Goal: Task Accomplishment & Management: Manage account settings

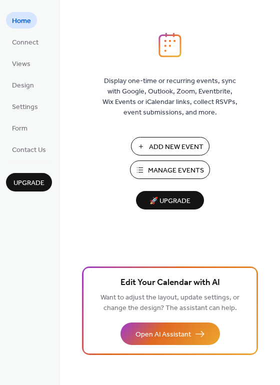
click at [161, 169] on span "Manage Events" at bounding box center [176, 170] width 56 height 10
click at [14, 43] on span "Connect" at bounding box center [25, 42] width 26 height 10
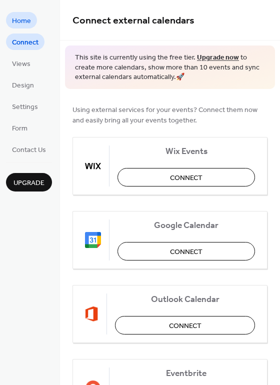
click at [30, 25] on span "Home" at bounding box center [21, 21] width 19 height 10
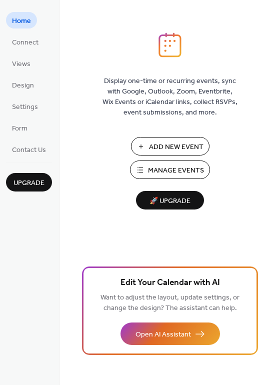
click at [275, 72] on div "Display one-time or recurring events, sync with Google, Outlook, Zoom, Eventbri…" at bounding box center [170, 208] width 220 height 352
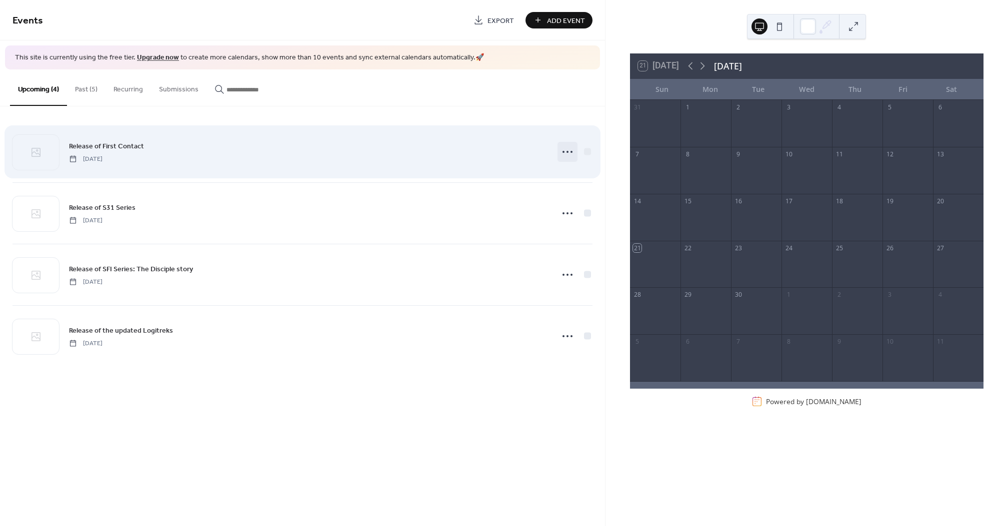
click at [568, 153] on icon at bounding box center [567, 152] width 16 height 16
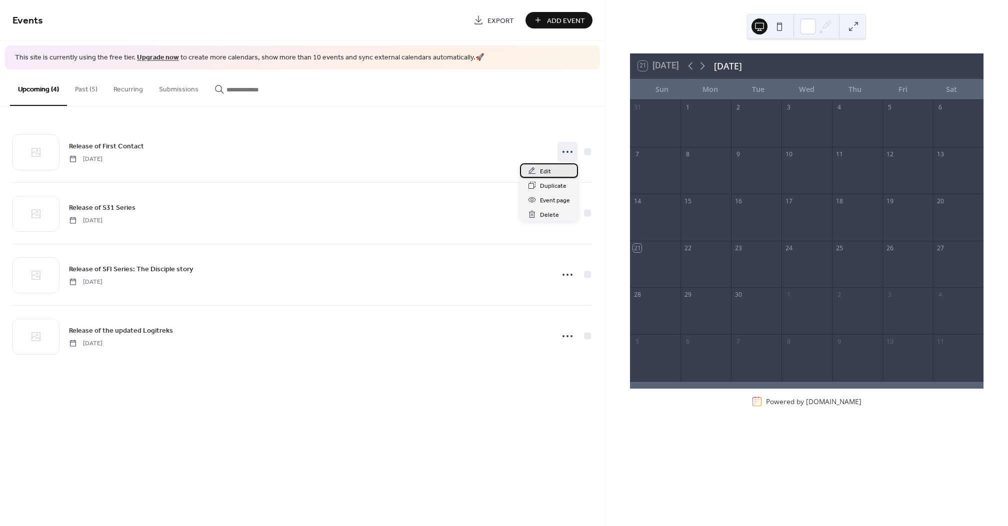
click at [549, 170] on span "Edit" at bounding box center [545, 171] width 11 height 10
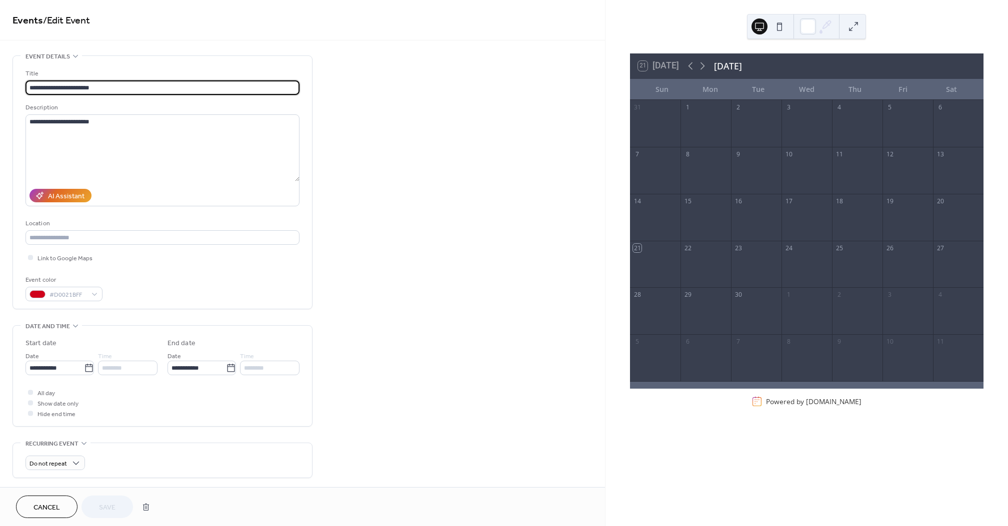
drag, startPoint x: 71, startPoint y: 87, endPoint x: 104, endPoint y: 92, distance: 33.9
click at [71, 87] on input "**********" at bounding box center [162, 87] width 274 height 14
drag, startPoint x: 157, startPoint y: 83, endPoint x: -55, endPoint y: 76, distance: 212.6
click at [0, 76] on html "**********" at bounding box center [504, 263] width 1008 height 526
type input "**********"
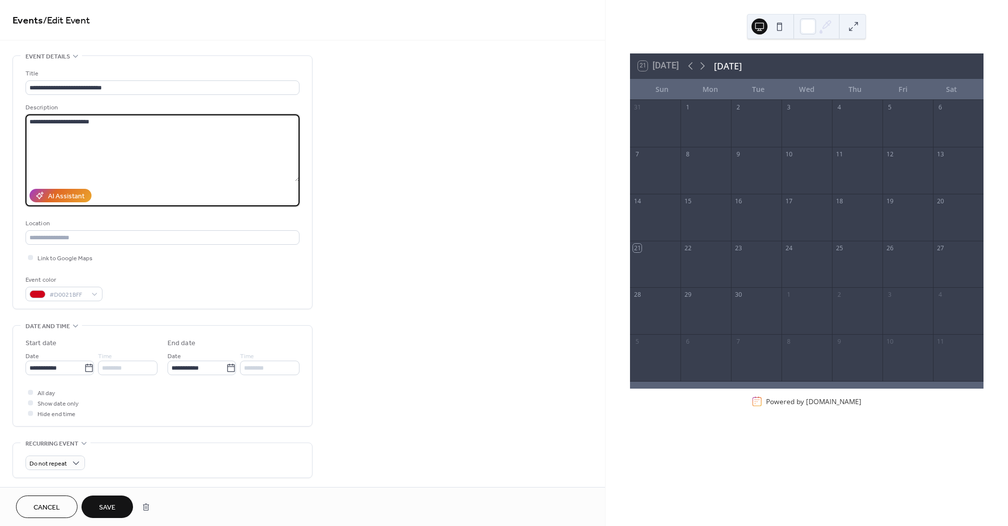
drag, startPoint x: 96, startPoint y: 126, endPoint x: -56, endPoint y: 101, distance: 154.0
click at [0, 101] on html "**********" at bounding box center [504, 263] width 1008 height 526
type textarea "*"
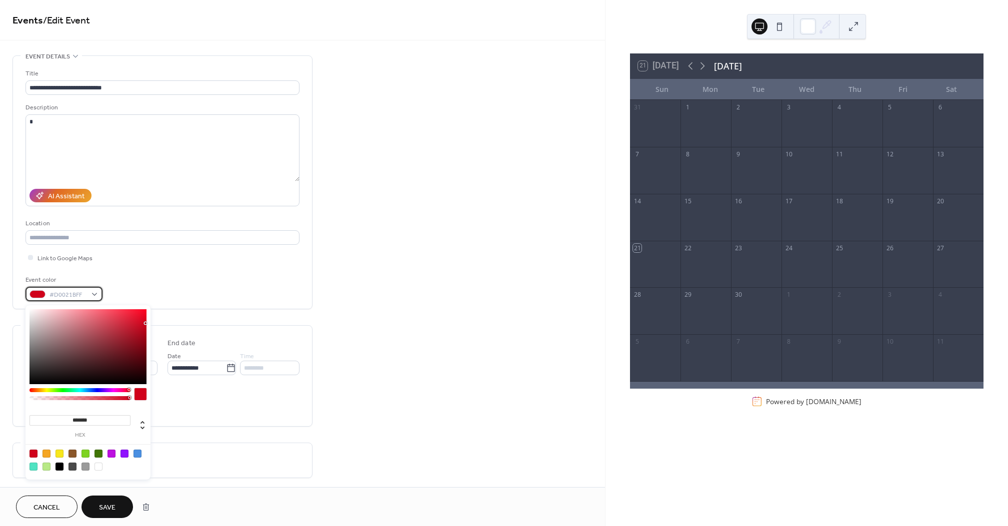
click at [93, 296] on div "#D0021BFF" at bounding box center [63, 294] width 77 height 14
click at [83, 453] on div at bounding box center [85, 454] width 8 height 8
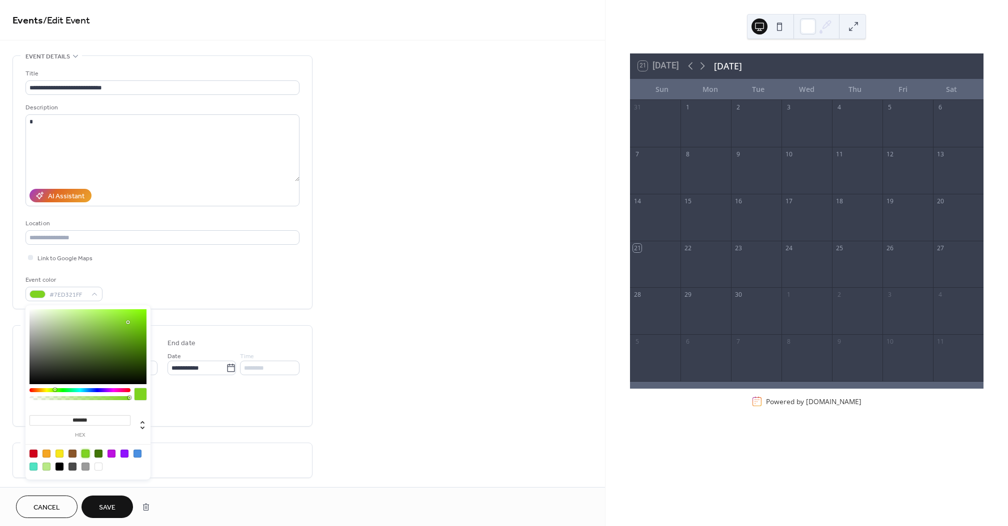
click at [137, 454] on div at bounding box center [137, 454] width 8 height 8
type input "*******"
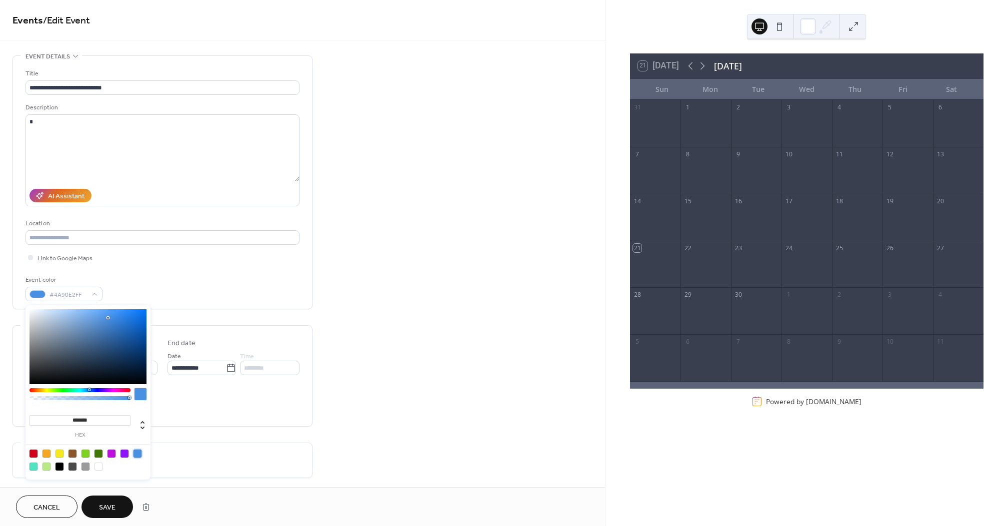
click at [122, 511] on button "Save" at bounding box center [106, 507] width 51 height 22
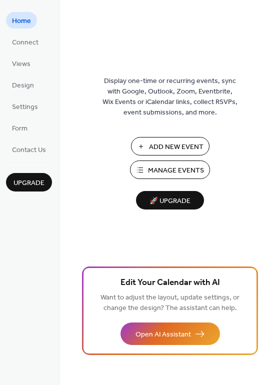
click at [162, 165] on span "Manage Events" at bounding box center [176, 170] width 56 height 10
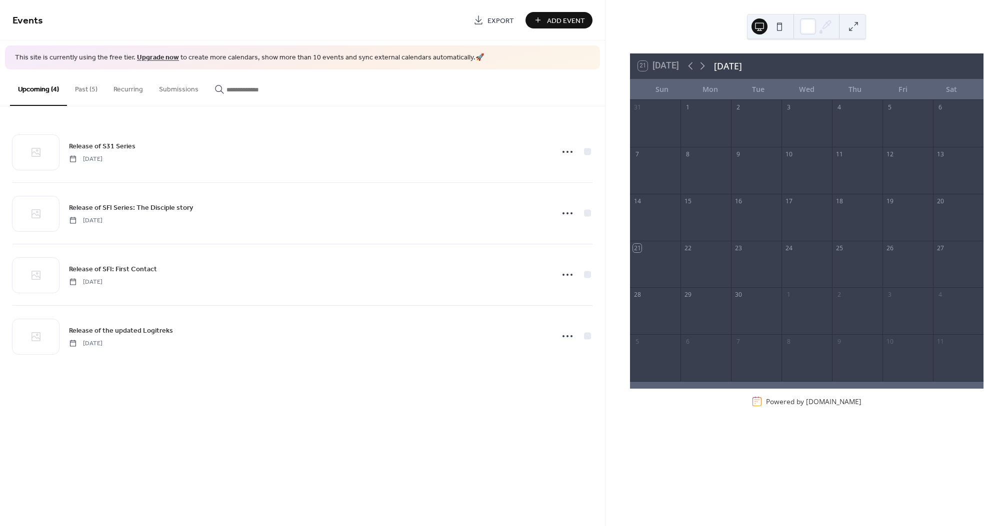
click at [81, 91] on button "Past (5)" at bounding box center [86, 86] width 38 height 35
click at [44, 90] on button "Upcoming (4)" at bounding box center [38, 86] width 57 height 35
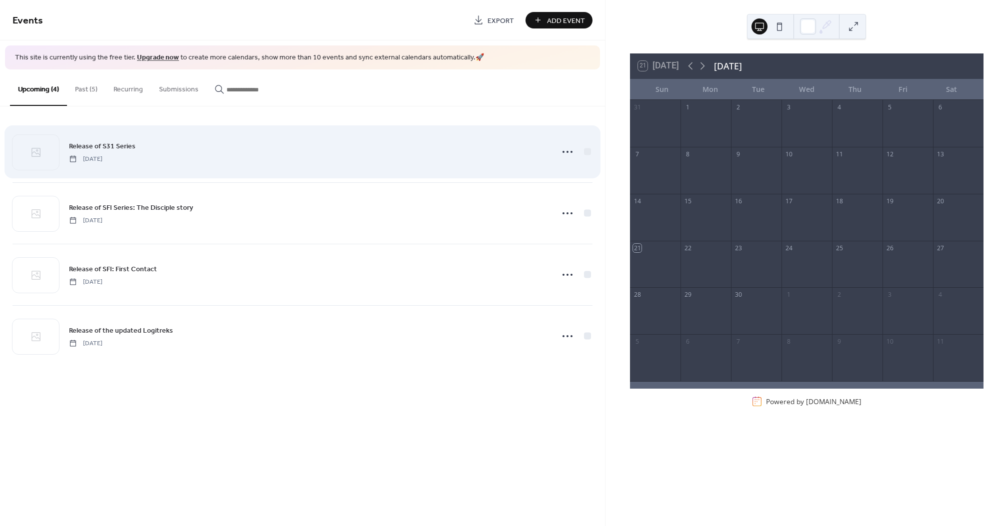
click at [249, 170] on div "Release of S31 Series Thursday, January 1, 2026" at bounding box center [302, 151] width 580 height 61
click at [570, 152] on icon at bounding box center [567, 152] width 16 height 16
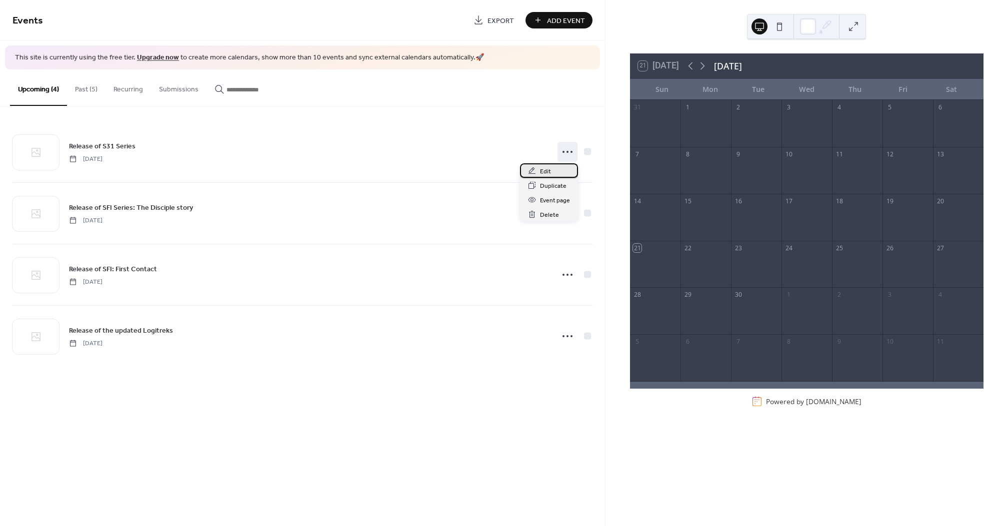
click at [544, 168] on span "Edit" at bounding box center [545, 171] width 11 height 10
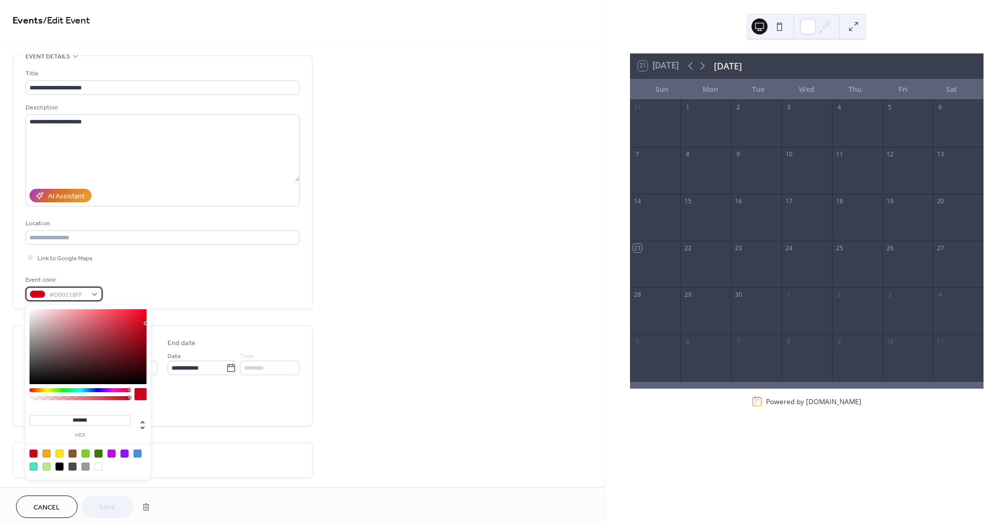
click at [92, 295] on div "#D0021BFF" at bounding box center [63, 294] width 77 height 14
click at [146, 287] on div "Event color #D0021BFF" at bounding box center [162, 288] width 274 height 26
click at [92, 296] on div "#D0021BFF" at bounding box center [63, 294] width 77 height 14
click at [76, 433] on label "hex" at bounding box center [79, 435] width 101 height 5
click at [76, 426] on input "*******" at bounding box center [79, 420] width 101 height 10
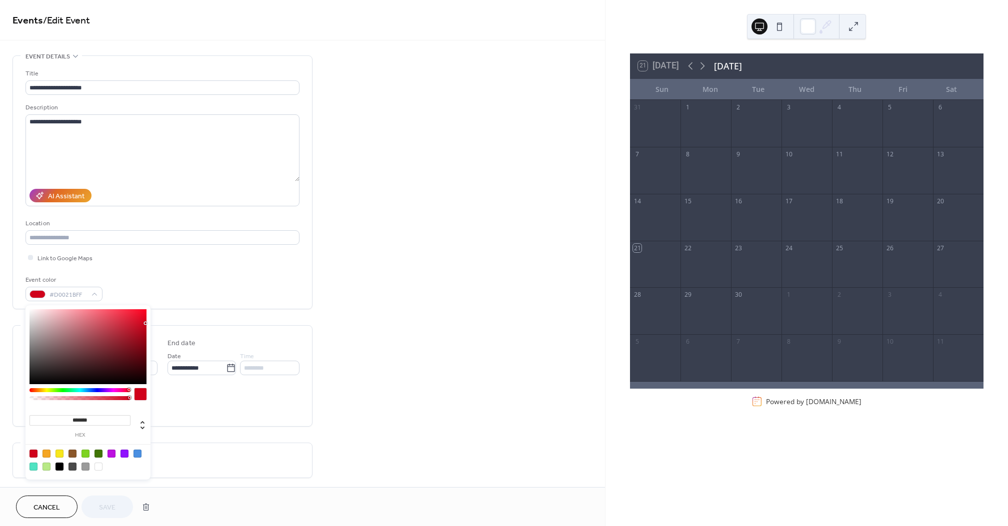
click at [63, 465] on div at bounding box center [59, 467] width 8 height 8
type input "*******"
click at [110, 500] on button "Save" at bounding box center [106, 507] width 51 height 22
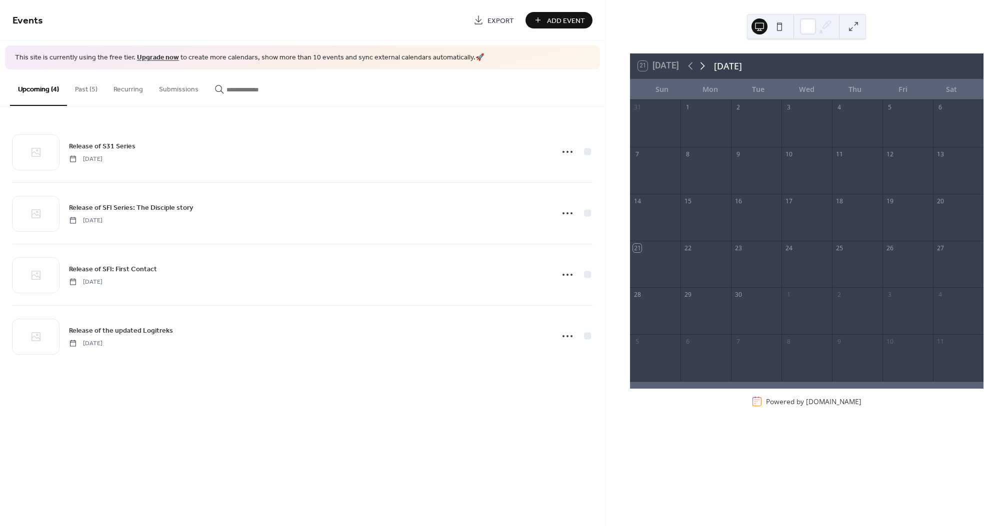
click at [706, 64] on icon at bounding box center [702, 66] width 12 height 12
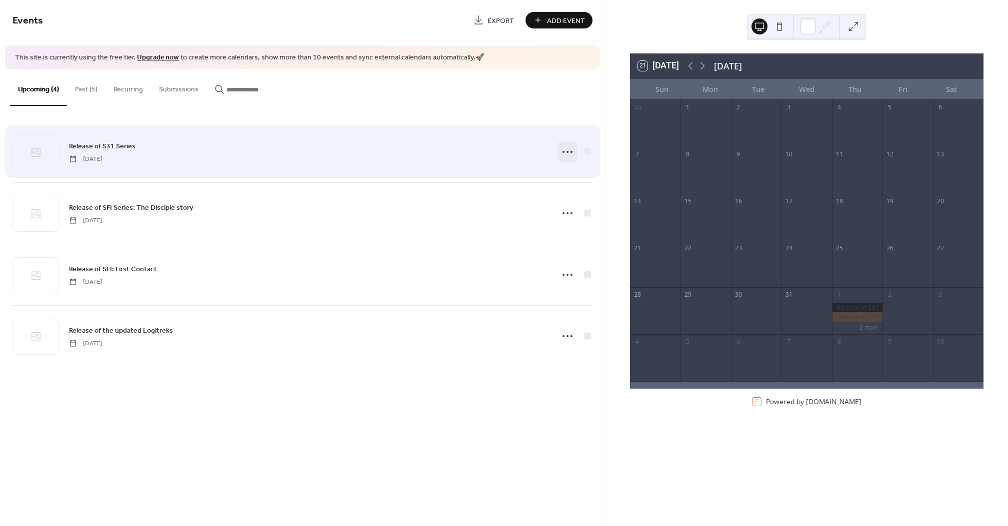
click at [559, 150] on icon at bounding box center [567, 152] width 16 height 16
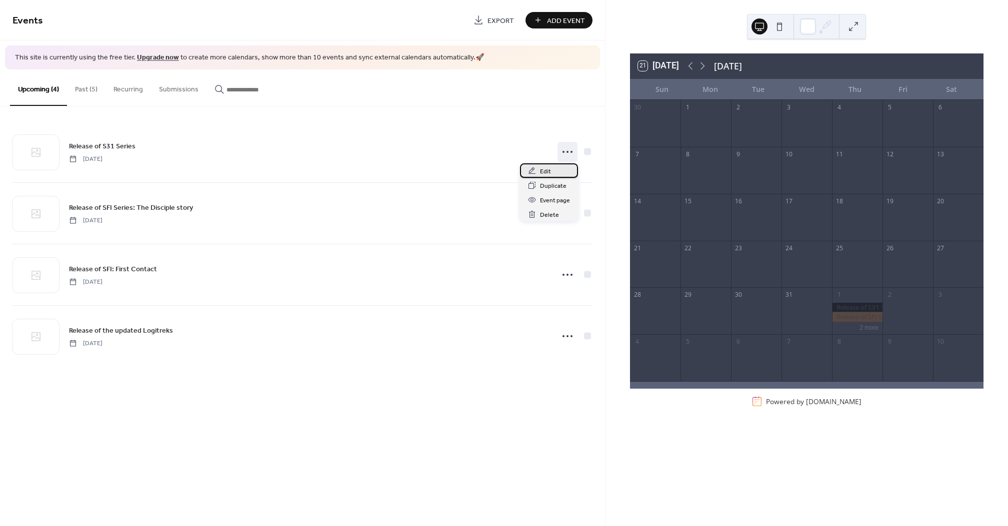
click at [544, 169] on span "Edit" at bounding box center [545, 171] width 11 height 10
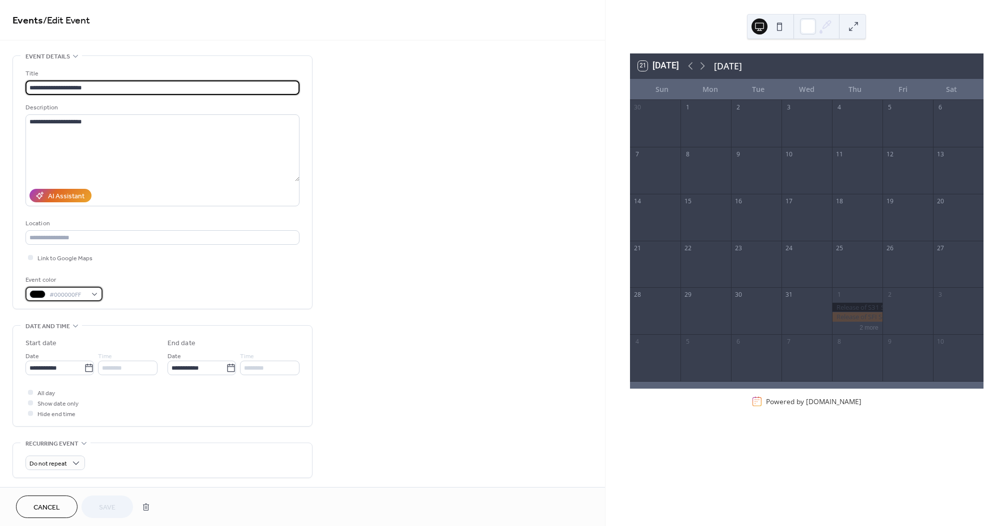
click at [87, 296] on div "#000000FF" at bounding box center [63, 294] width 77 height 14
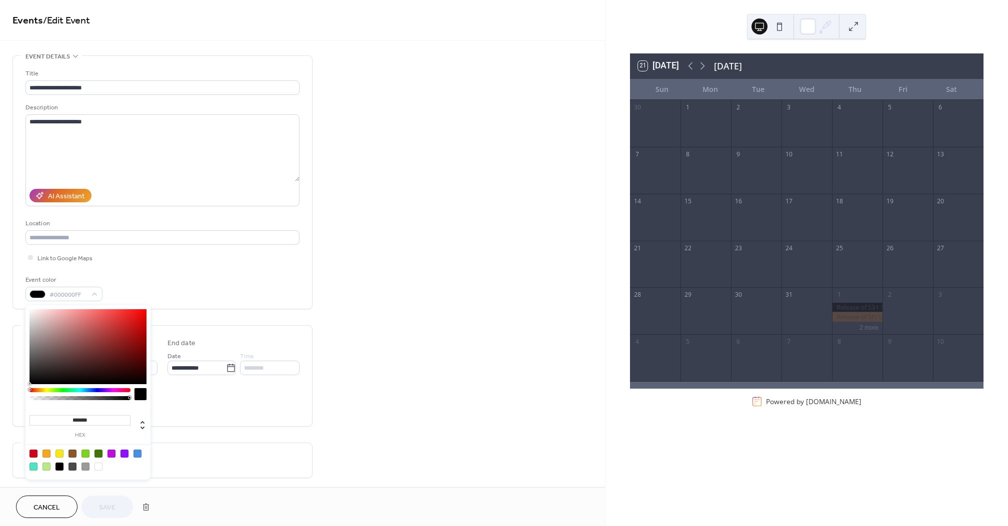
click at [96, 469] on div at bounding box center [98, 467] width 8 height 8
type input "*******"
click at [125, 511] on button "Save" at bounding box center [106, 507] width 51 height 22
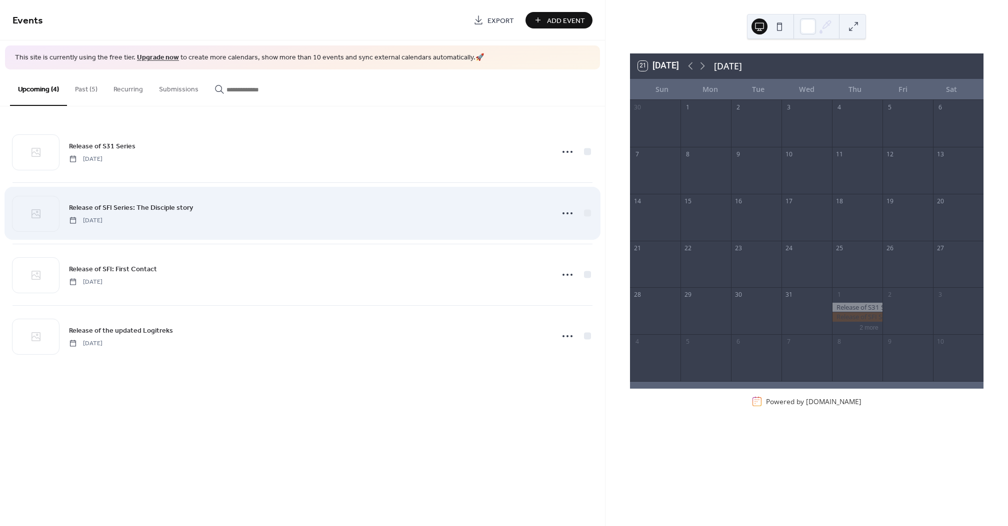
click at [255, 228] on div "Release of SFI Series: The Disciple story Thursday, January 1, 2026" at bounding box center [302, 213] width 580 height 61
click at [563, 217] on icon at bounding box center [567, 213] width 16 height 16
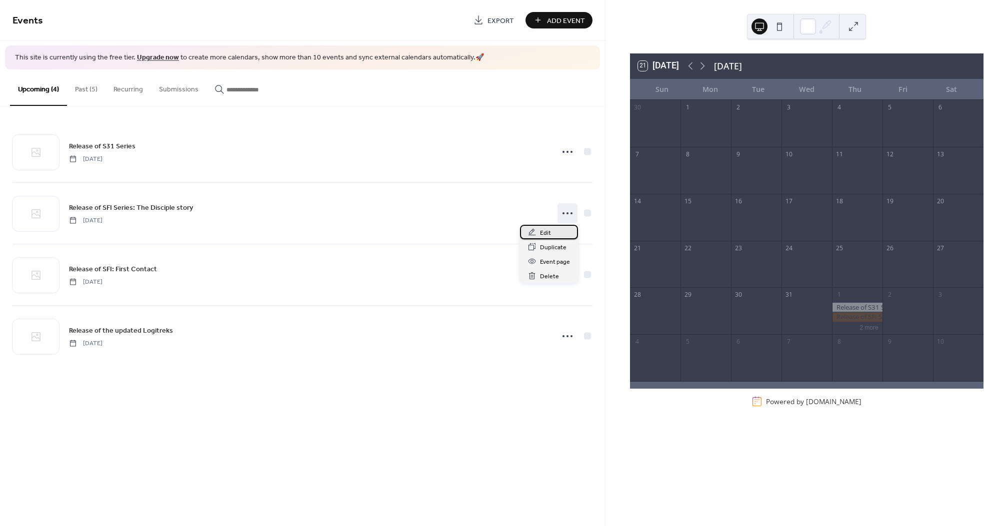
click at [546, 235] on span "Edit" at bounding box center [545, 233] width 11 height 10
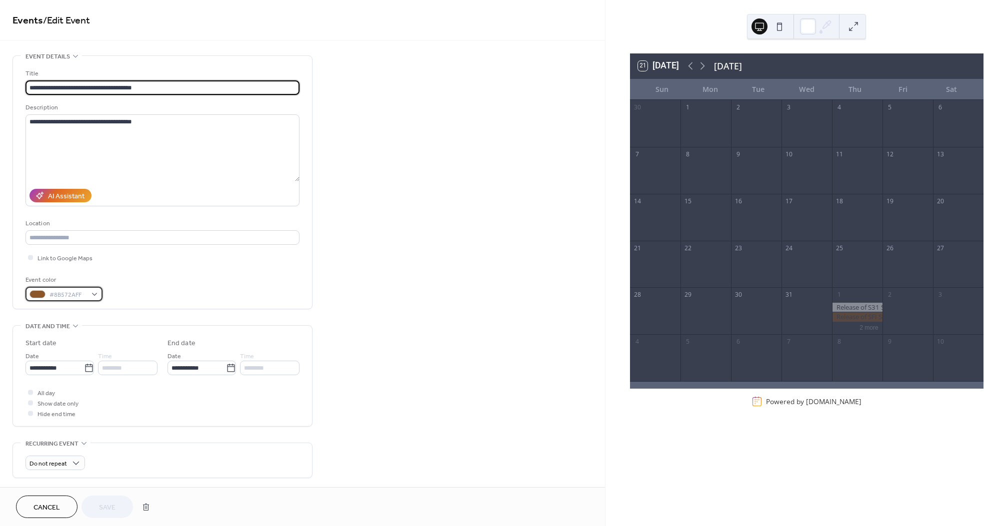
click at [94, 295] on div "#8B572AFF" at bounding box center [63, 294] width 77 height 14
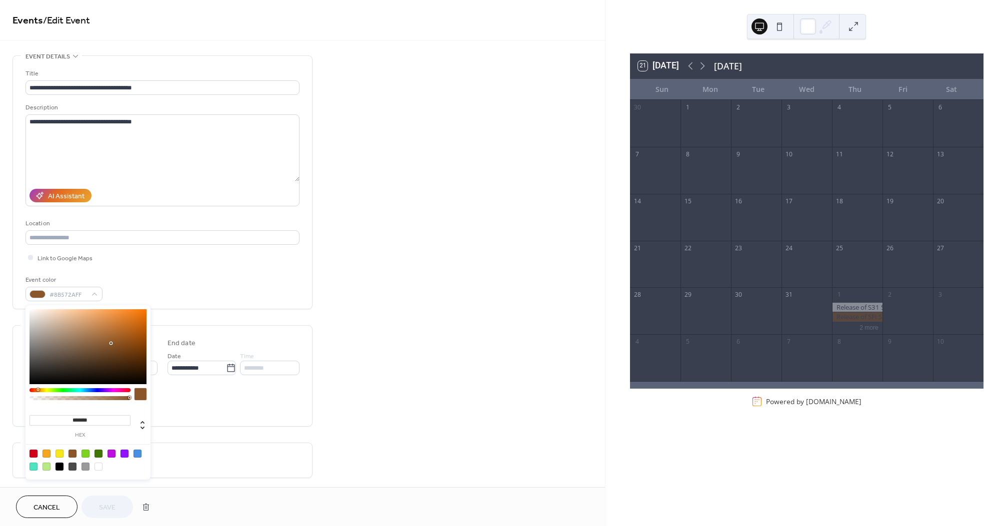
drag, startPoint x: 96, startPoint y: 467, endPoint x: 101, endPoint y: 484, distance: 17.7
click at [96, 467] on div at bounding box center [98, 467] width 8 height 8
type input "*******"
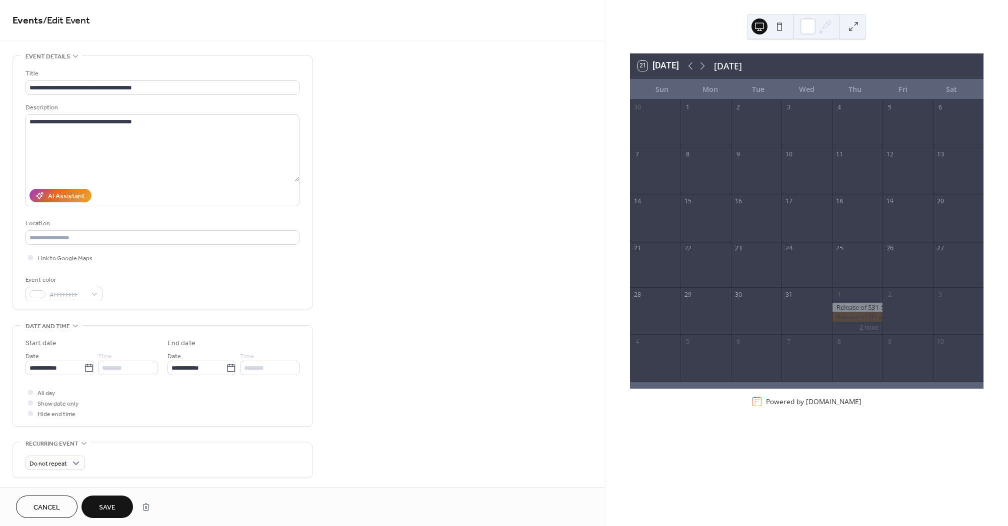
click at [105, 504] on span "Save" at bounding box center [107, 508] width 16 height 10
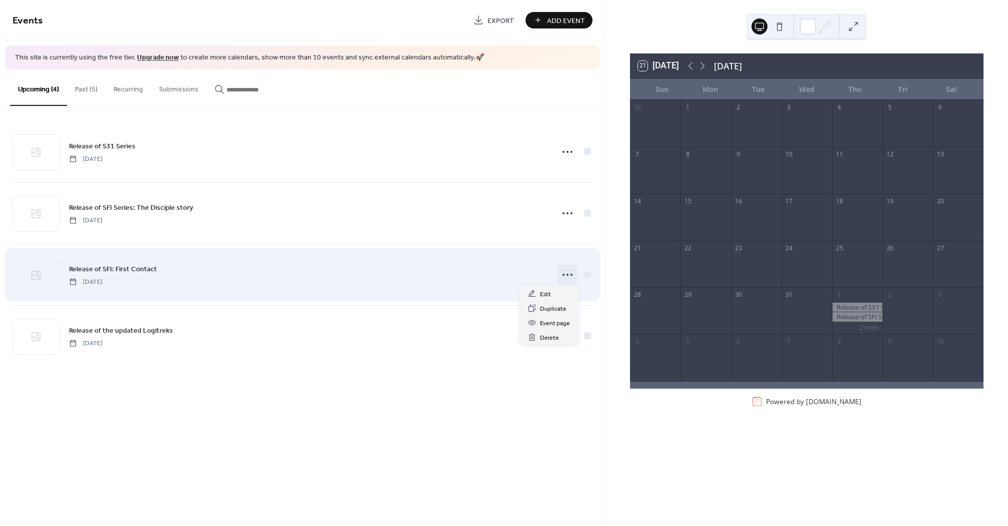
click at [563, 275] on circle at bounding box center [563, 275] width 2 height 2
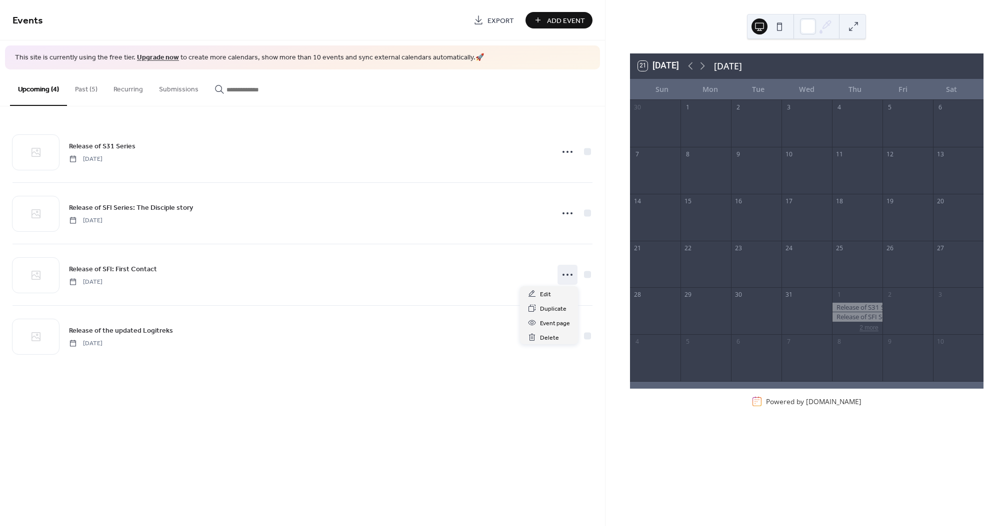
click at [868, 326] on button "2 more" at bounding box center [868, 326] width 27 height 9
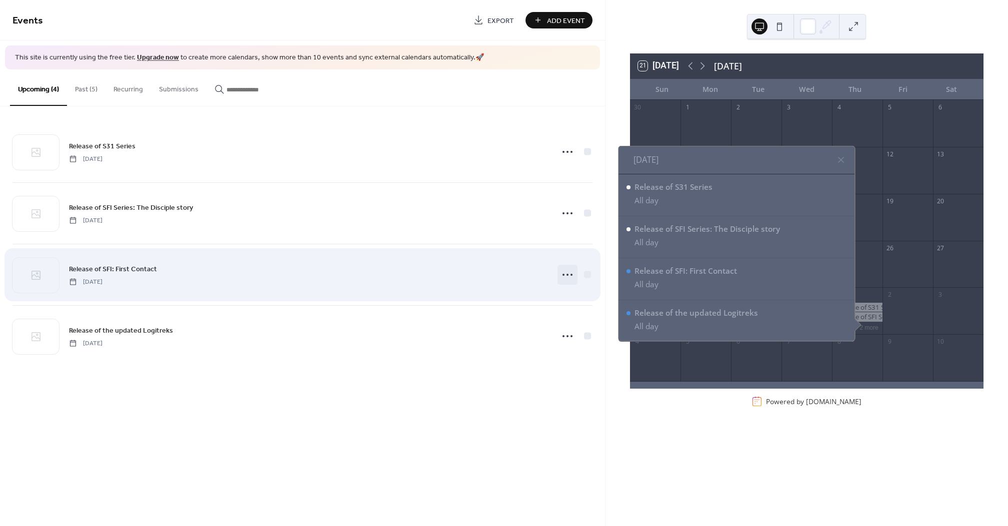
click at [561, 275] on icon at bounding box center [567, 275] width 16 height 16
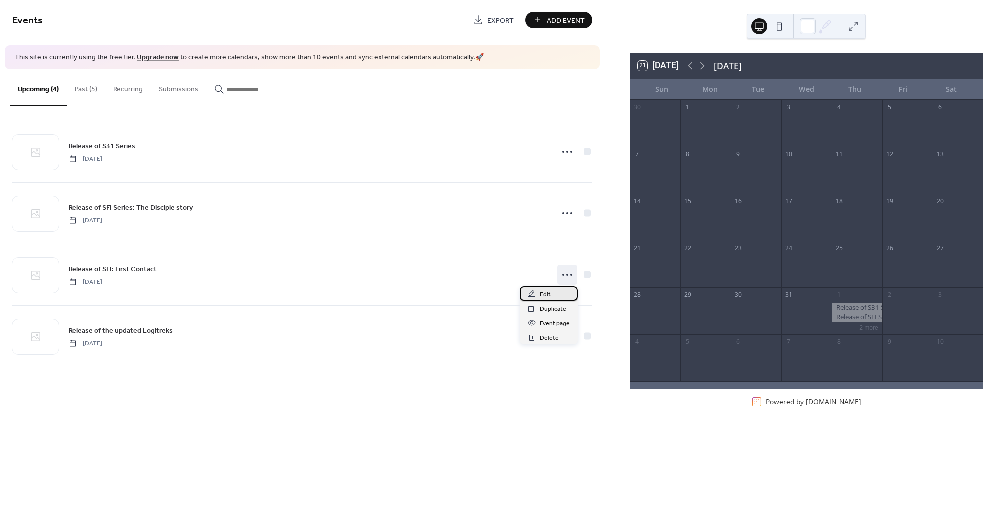
click at [556, 292] on div "Edit" at bounding box center [549, 293] width 58 height 14
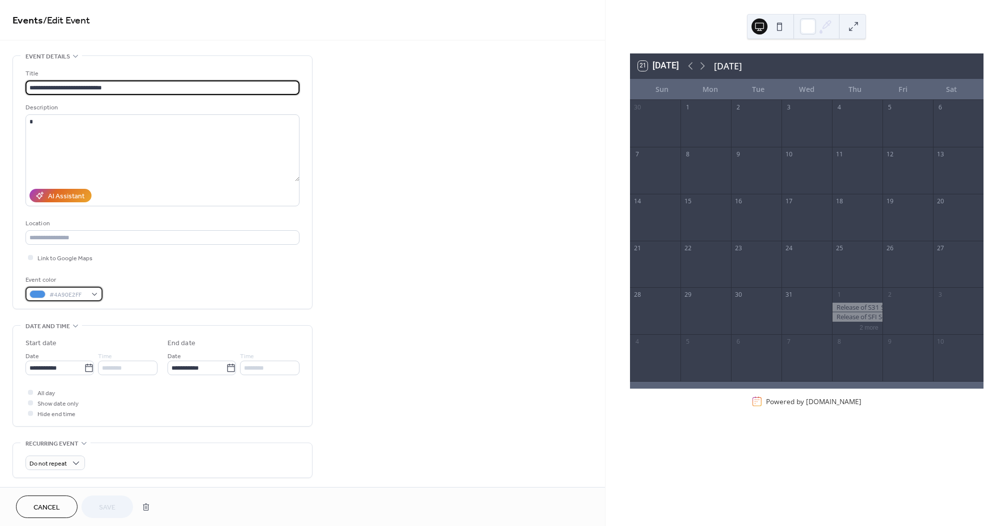
click at [93, 295] on div "#4A90E2FF" at bounding box center [63, 294] width 77 height 14
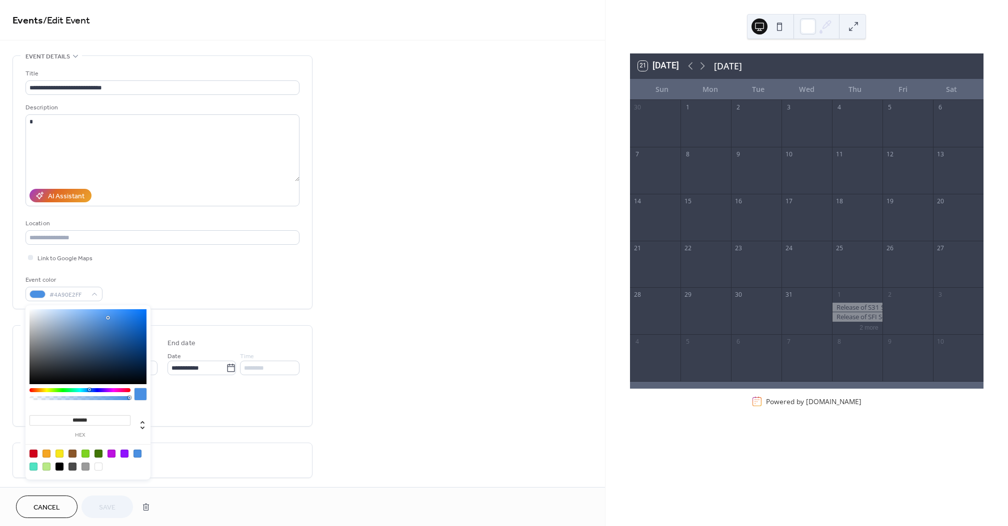
drag, startPoint x: 100, startPoint y: 464, endPoint x: 91, endPoint y: 475, distance: 13.5
click at [100, 466] on div at bounding box center [98, 467] width 8 height 8
type input "*******"
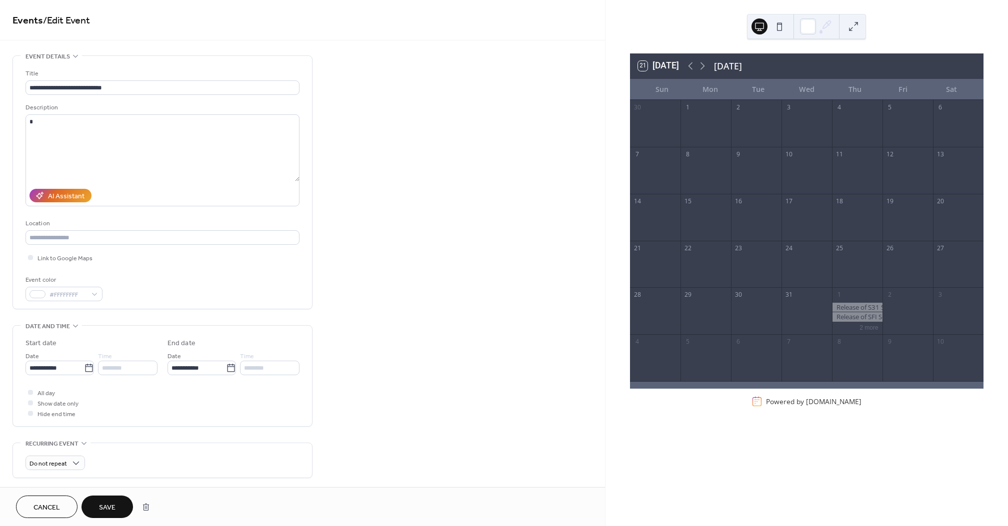
click at [106, 505] on span "Save" at bounding box center [107, 508] width 16 height 10
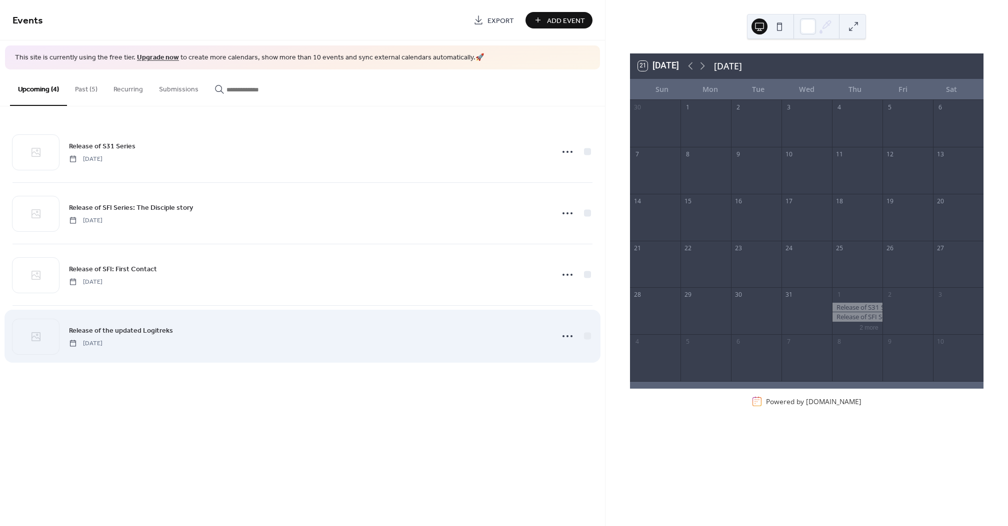
click at [554, 335] on div "Release of the updated Logitreks Thursday, January 1, 2026" at bounding box center [302, 336] width 580 height 61
click at [567, 336] on circle at bounding box center [567, 336] width 2 height 2
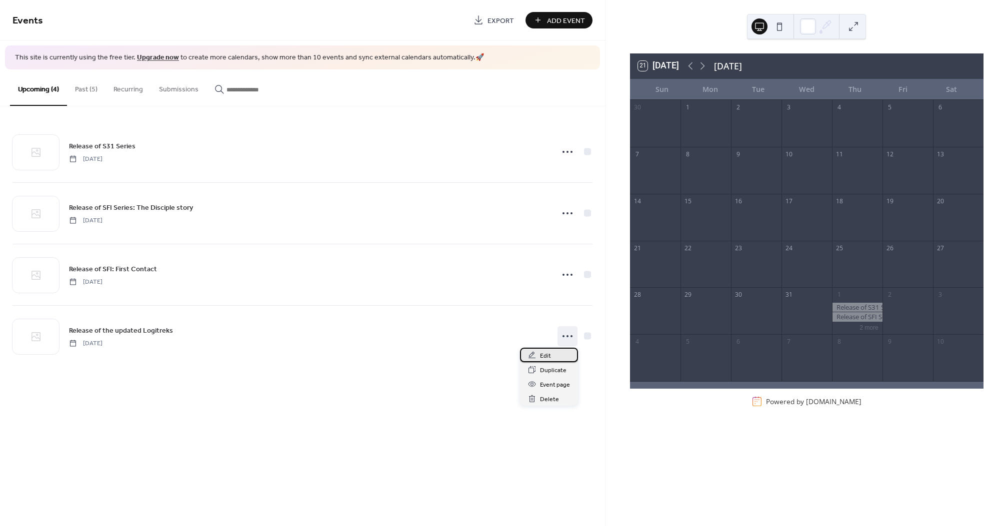
click at [553, 348] on div "Edit" at bounding box center [549, 355] width 58 height 14
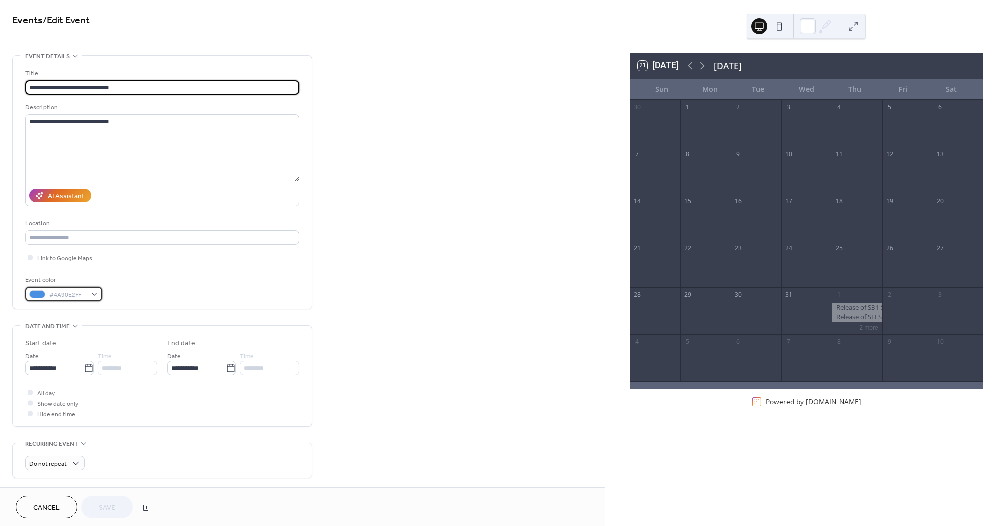
click at [98, 298] on div "#4A90E2FF" at bounding box center [63, 294] width 77 height 14
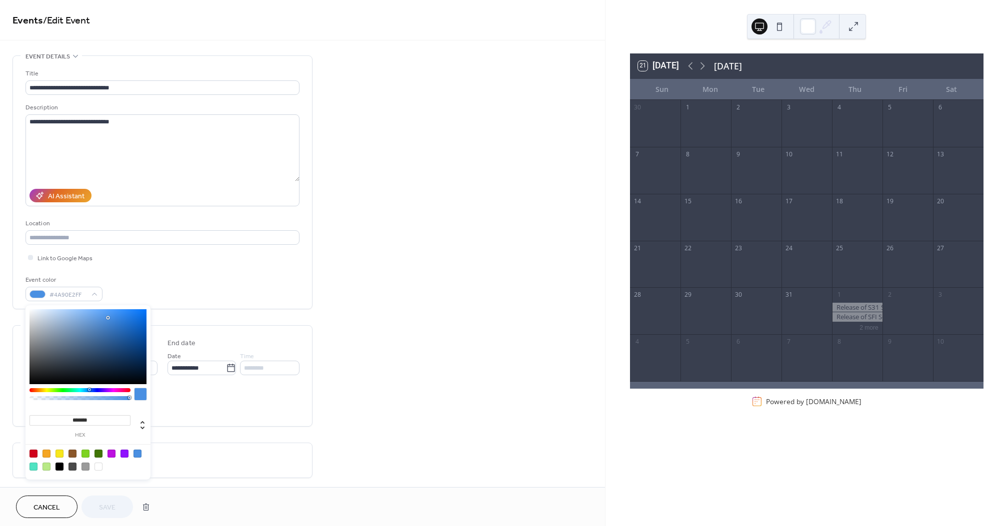
click at [99, 466] on div at bounding box center [98, 467] width 8 height 8
type input "*******"
click at [110, 499] on button "Save" at bounding box center [106, 507] width 51 height 22
